Goal: Book appointment/travel/reservation

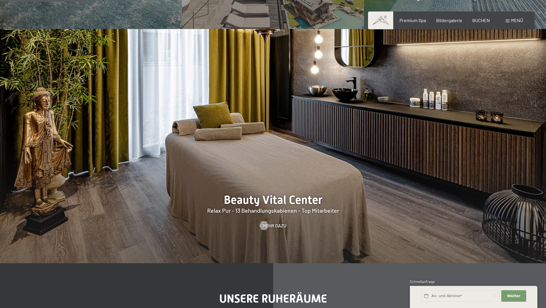
scroll to position [688, 0]
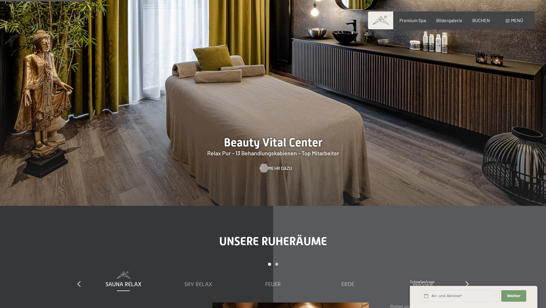
click at [278, 168] on span "Mehr dazu" at bounding box center [280, 168] width 24 height 6
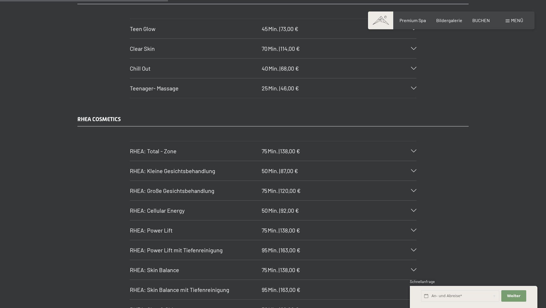
scroll to position [1463, 0]
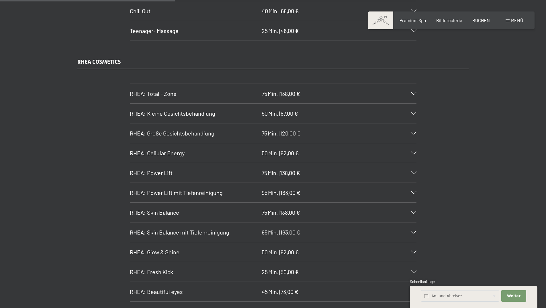
click at [412, 194] on icon at bounding box center [413, 192] width 5 height 3
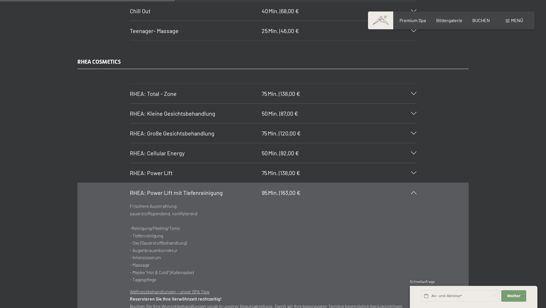
scroll to position [1520, 0]
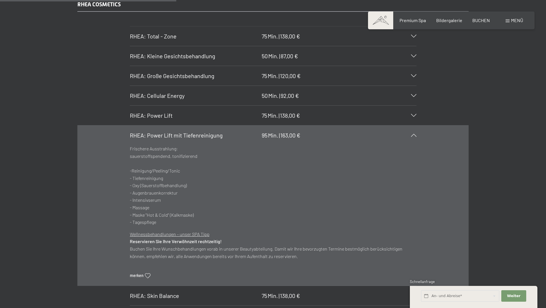
click at [415, 135] on icon at bounding box center [413, 135] width 5 height 3
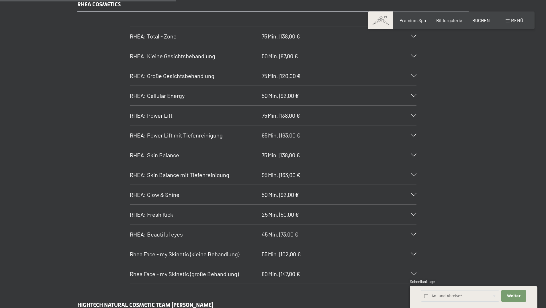
click at [188, 252] on span "Rhea Face - my Skinetic (kleine Behandlung)" at bounding box center [185, 253] width 110 height 7
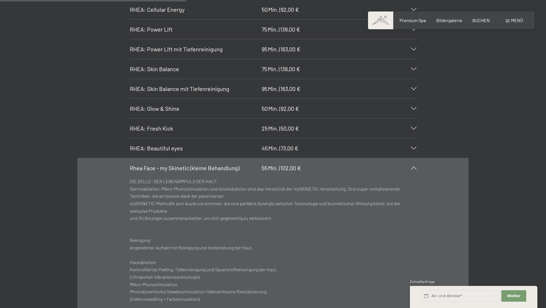
scroll to position [1578, 0]
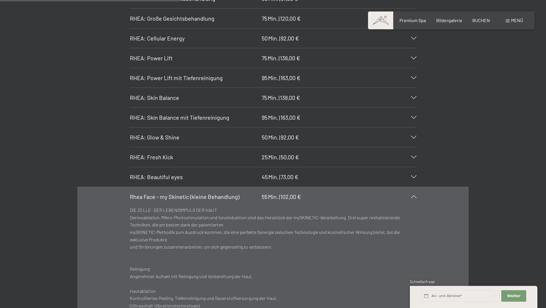
click at [414, 175] on div "[PERSON_NAME]: Beautiful eyes 45 Min. | 73,00 €" at bounding box center [273, 177] width 287 height 20
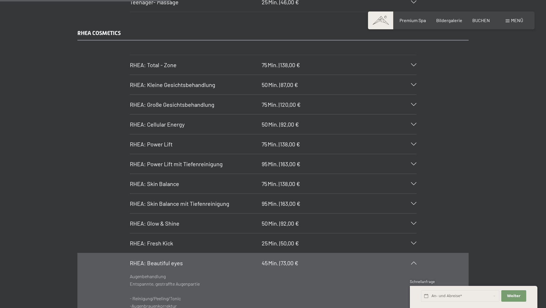
scroll to position [1434, 0]
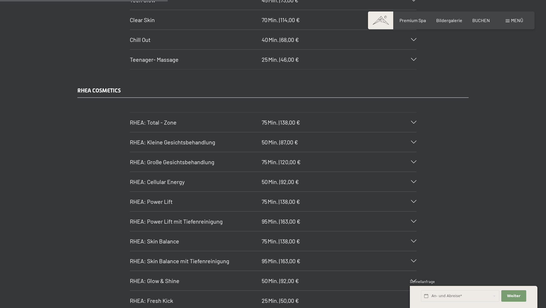
click at [191, 164] on span "RHEA: Große Gesichtsbehandlung" at bounding box center [172, 161] width 85 height 7
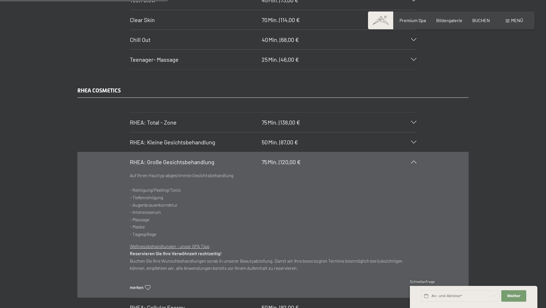
click at [414, 161] on icon at bounding box center [413, 161] width 5 height 3
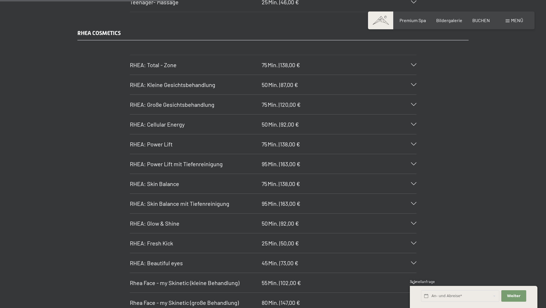
scroll to position [1520, 0]
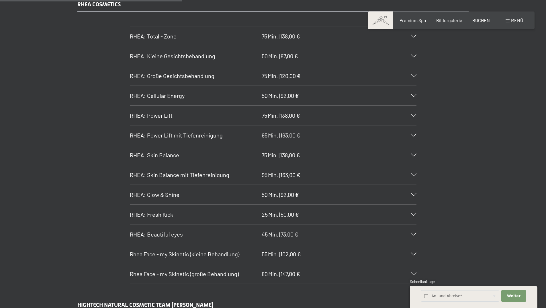
click at [414, 135] on icon at bounding box center [413, 135] width 5 height 3
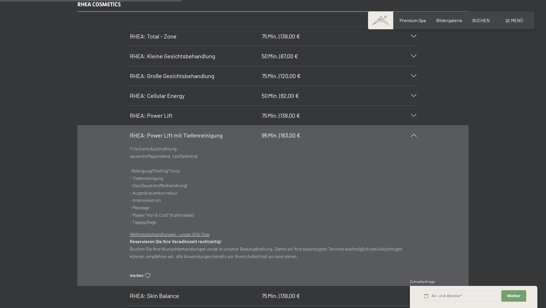
click at [415, 94] on icon at bounding box center [413, 95] width 5 height 3
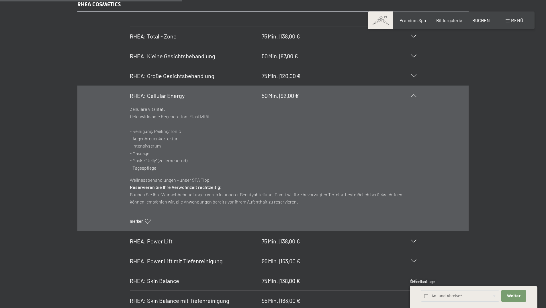
click at [413, 94] on icon at bounding box center [413, 95] width 5 height 3
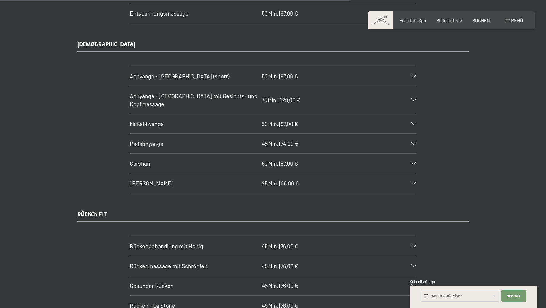
scroll to position [2983, 0]
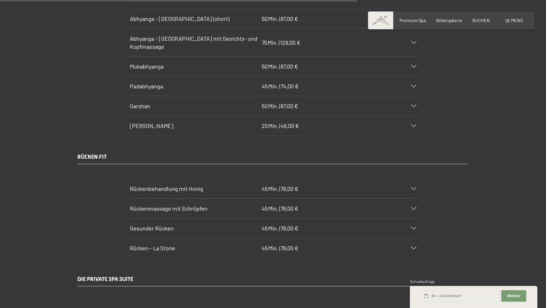
click at [412, 229] on icon at bounding box center [413, 228] width 5 height 3
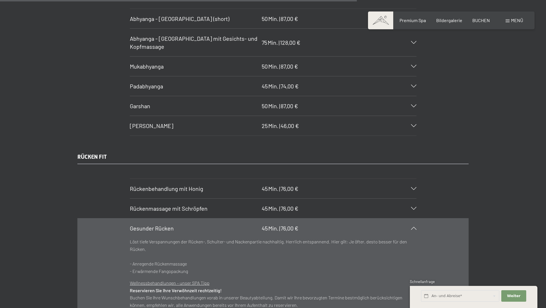
click at [413, 228] on icon at bounding box center [413, 228] width 5 height 3
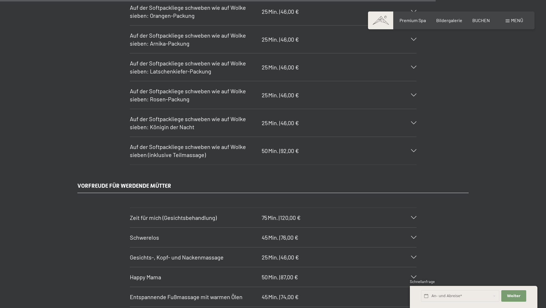
scroll to position [3643, 0]
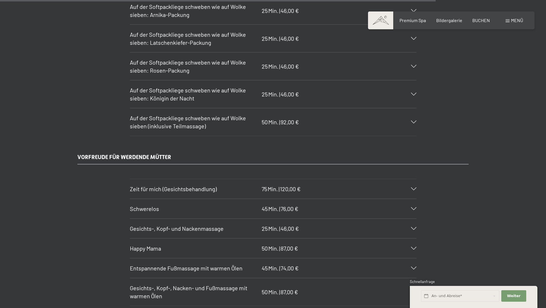
click at [412, 248] on icon at bounding box center [413, 248] width 5 height 3
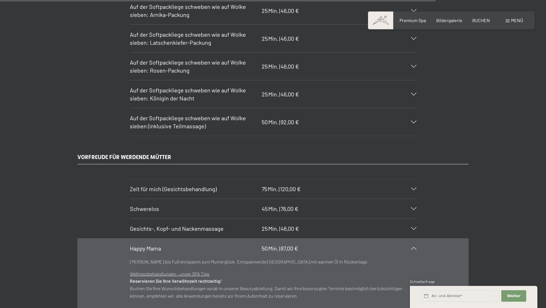
click at [412, 247] on icon at bounding box center [413, 248] width 5 height 3
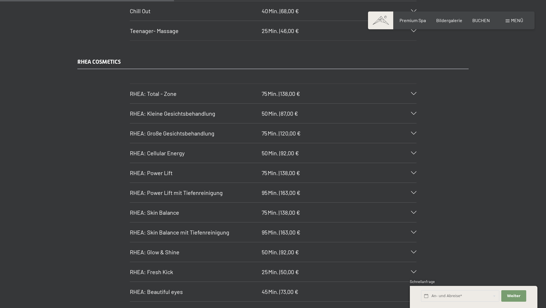
scroll to position [1434, 0]
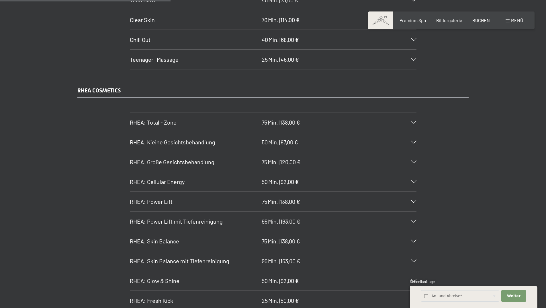
click at [413, 160] on icon at bounding box center [413, 161] width 5 height 3
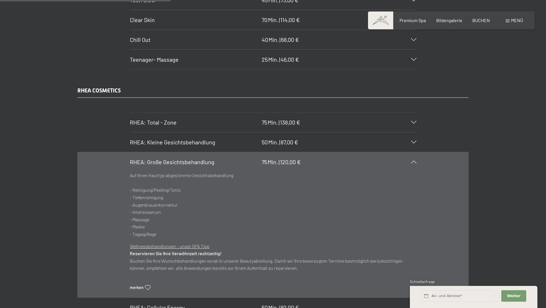
click at [414, 158] on div "RHEA: Große Gesichtsbehandlung 75 Min. | 120,00 €" at bounding box center [273, 162] width 287 height 20
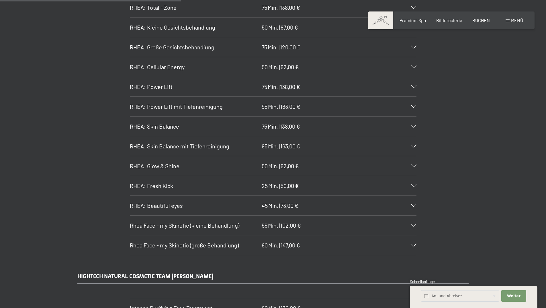
scroll to position [1520, 0]
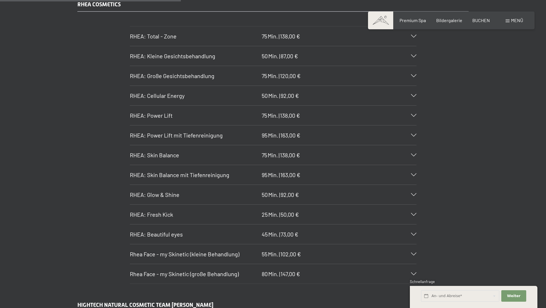
click at [416, 114] on icon at bounding box center [413, 115] width 5 height 3
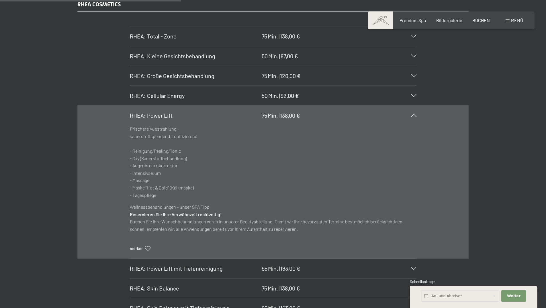
click at [414, 115] on icon at bounding box center [413, 115] width 5 height 3
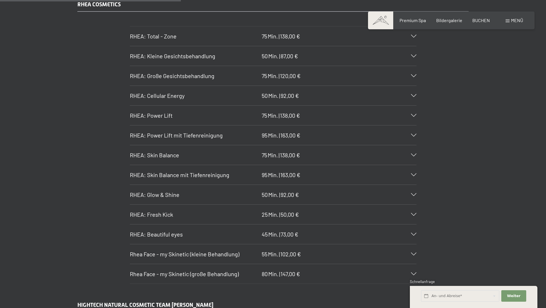
click at [206, 177] on span "RHEA: Skin Balance mit Tiefenreinigung" at bounding box center [180, 174] width 100 height 7
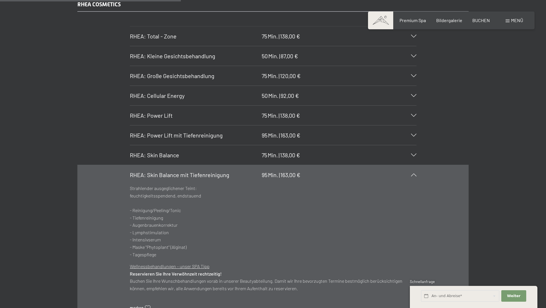
click at [414, 175] on icon at bounding box center [413, 174] width 5 height 3
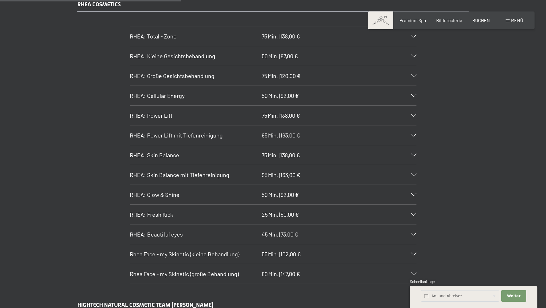
click at [189, 216] on h3 "RHEA: Fresh Kick" at bounding box center [194, 214] width 129 height 8
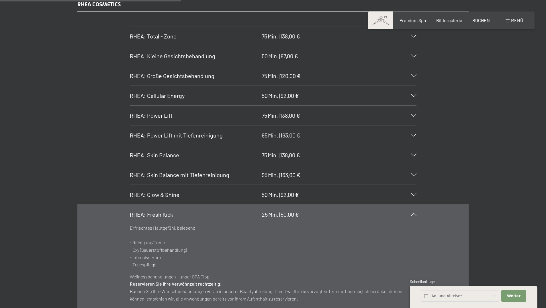
click at [415, 214] on icon at bounding box center [413, 214] width 5 height 3
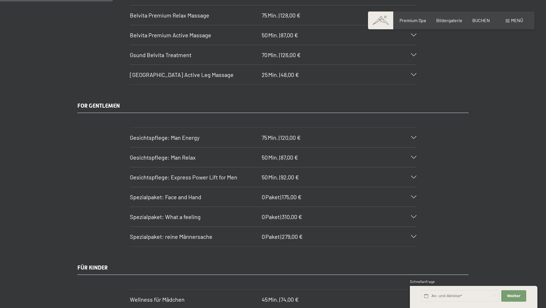
scroll to position [918, 0]
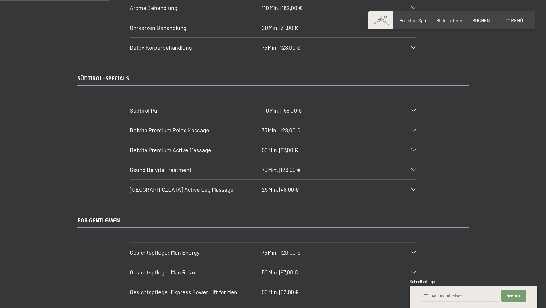
click at [412, 149] on icon at bounding box center [413, 149] width 5 height 3
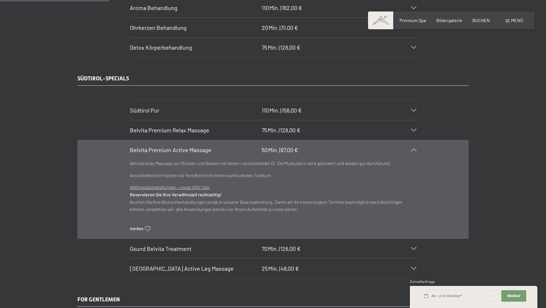
click at [416, 150] on icon at bounding box center [413, 149] width 5 height 3
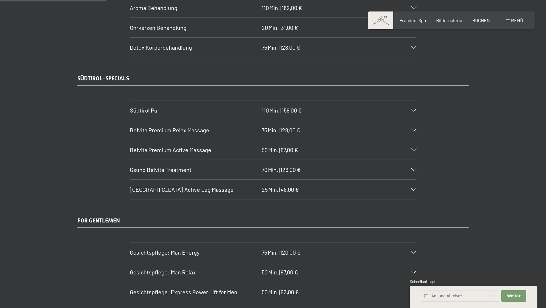
scroll to position [861, 0]
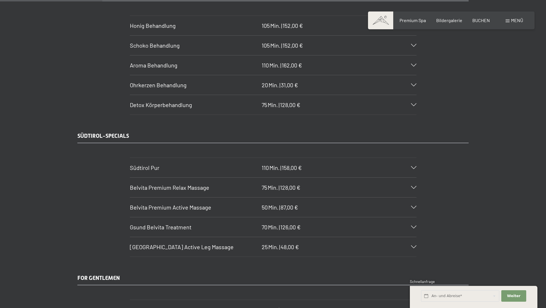
click at [410, 167] on div at bounding box center [410, 167] width 13 height 3
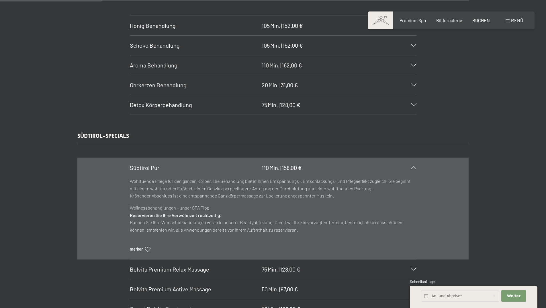
click at [412, 166] on div "Südtirol Pur 110 Min. | 158,00 €" at bounding box center [273, 168] width 287 height 20
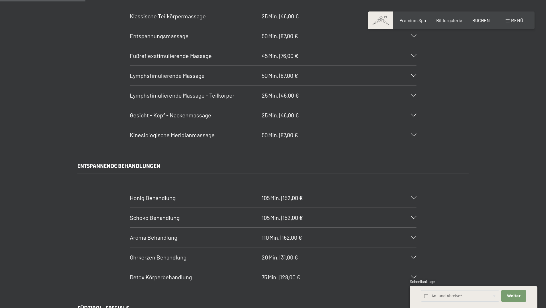
scroll to position [602, 0]
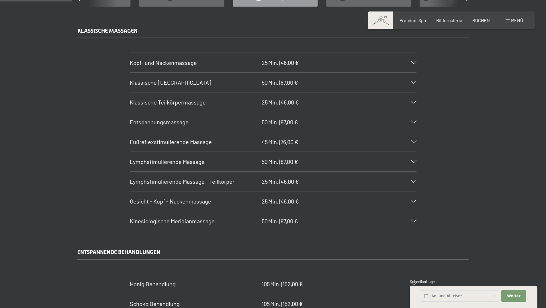
click at [410, 85] on div "Klassische [GEOGRAPHIC_DATA] 50 Min. | 87,00 €" at bounding box center [273, 83] width 287 height 20
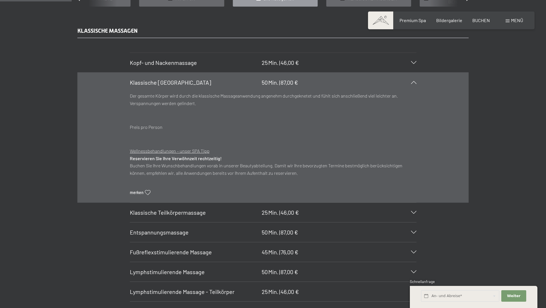
click at [413, 83] on icon at bounding box center [413, 82] width 5 height 3
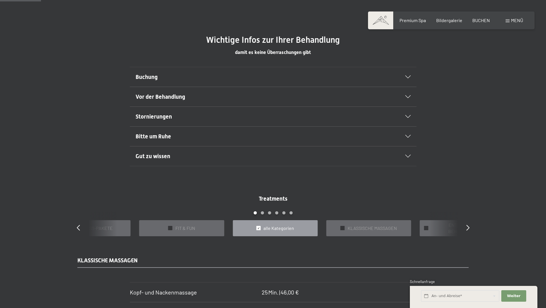
scroll to position [316, 0]
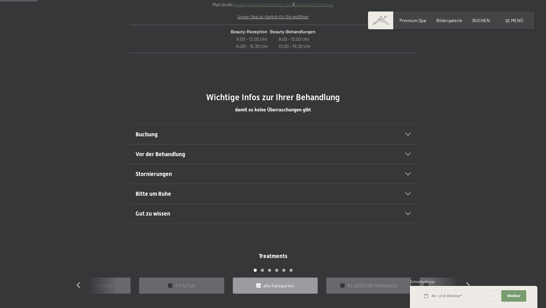
click at [406, 136] on div "Buchung" at bounding box center [273, 134] width 275 height 20
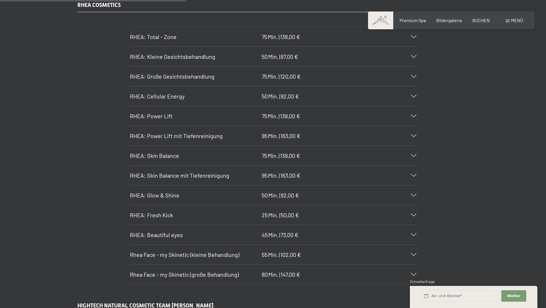
scroll to position [1606, 0]
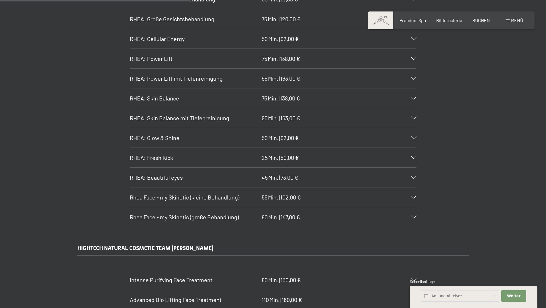
click at [413, 196] on icon at bounding box center [413, 197] width 5 height 3
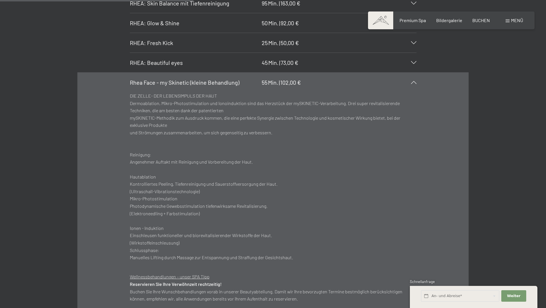
scroll to position [1692, 0]
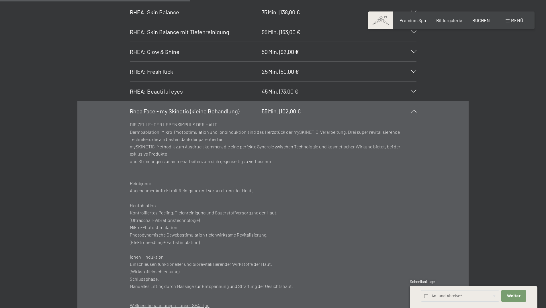
click at [412, 111] on icon at bounding box center [413, 111] width 5 height 3
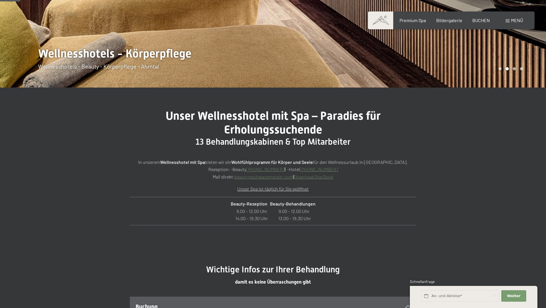
scroll to position [172, 0]
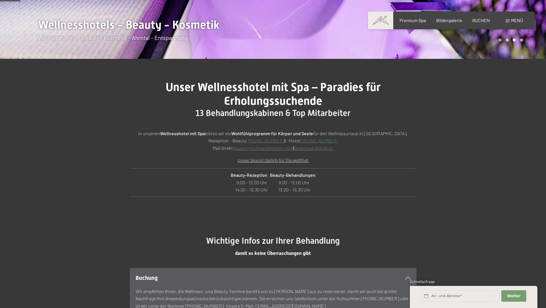
click at [273, 141] on link "[PHONE_NUMBER]" at bounding box center [265, 140] width 38 height 5
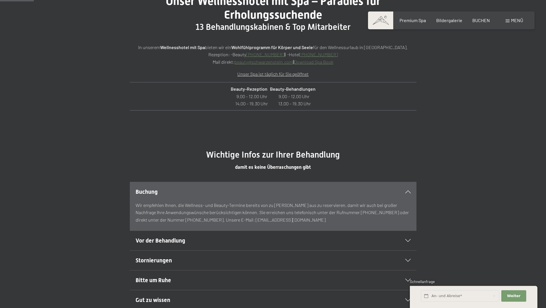
scroll to position [287, 0]
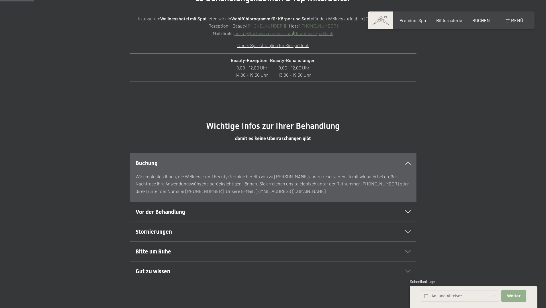
click at [513, 295] on span "Weiter" at bounding box center [513, 295] width 13 height 5
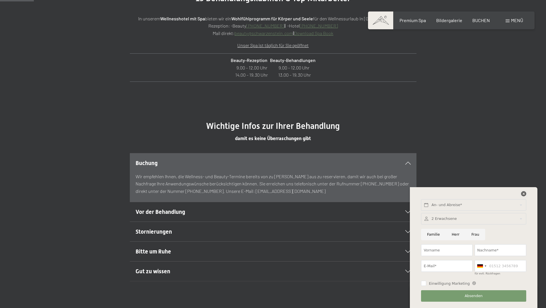
click at [523, 194] on icon at bounding box center [523, 193] width 5 height 5
